Goal: Navigation & Orientation: Find specific page/section

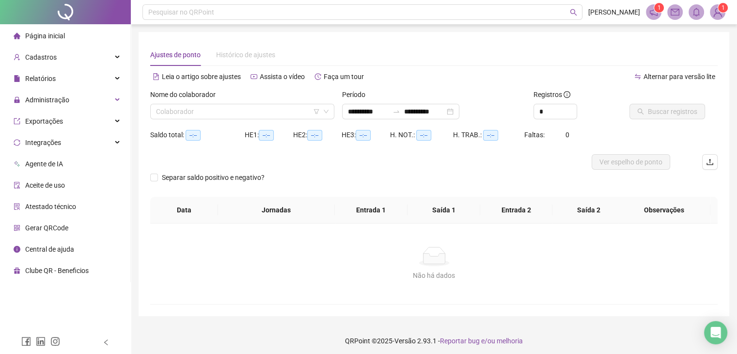
click at [39, 45] on div "Página inicial" at bounding box center [39, 35] width 51 height 19
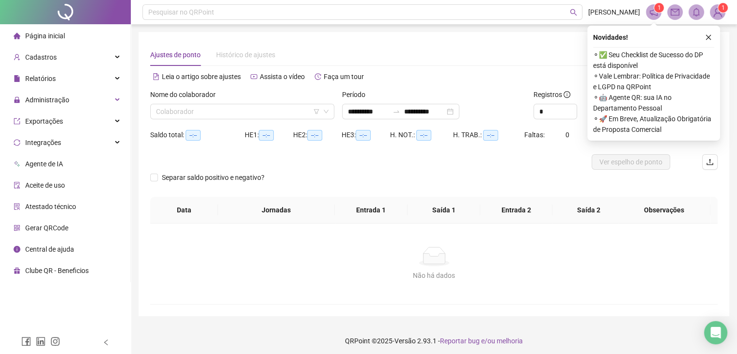
type input "**********"
click at [73, 36] on li "Página inicial" at bounding box center [65, 35] width 126 height 19
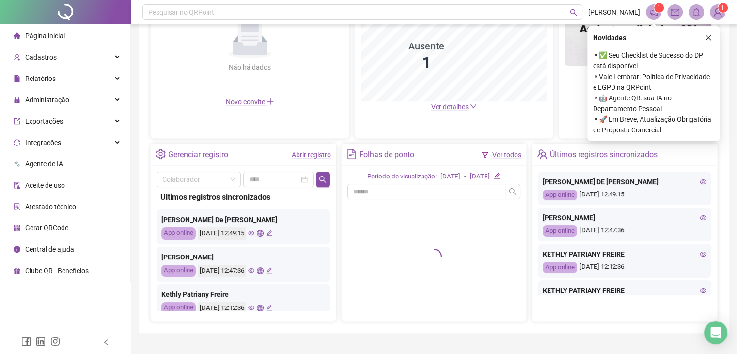
scroll to position [258, 0]
